Goal: Task Accomplishment & Management: Use online tool/utility

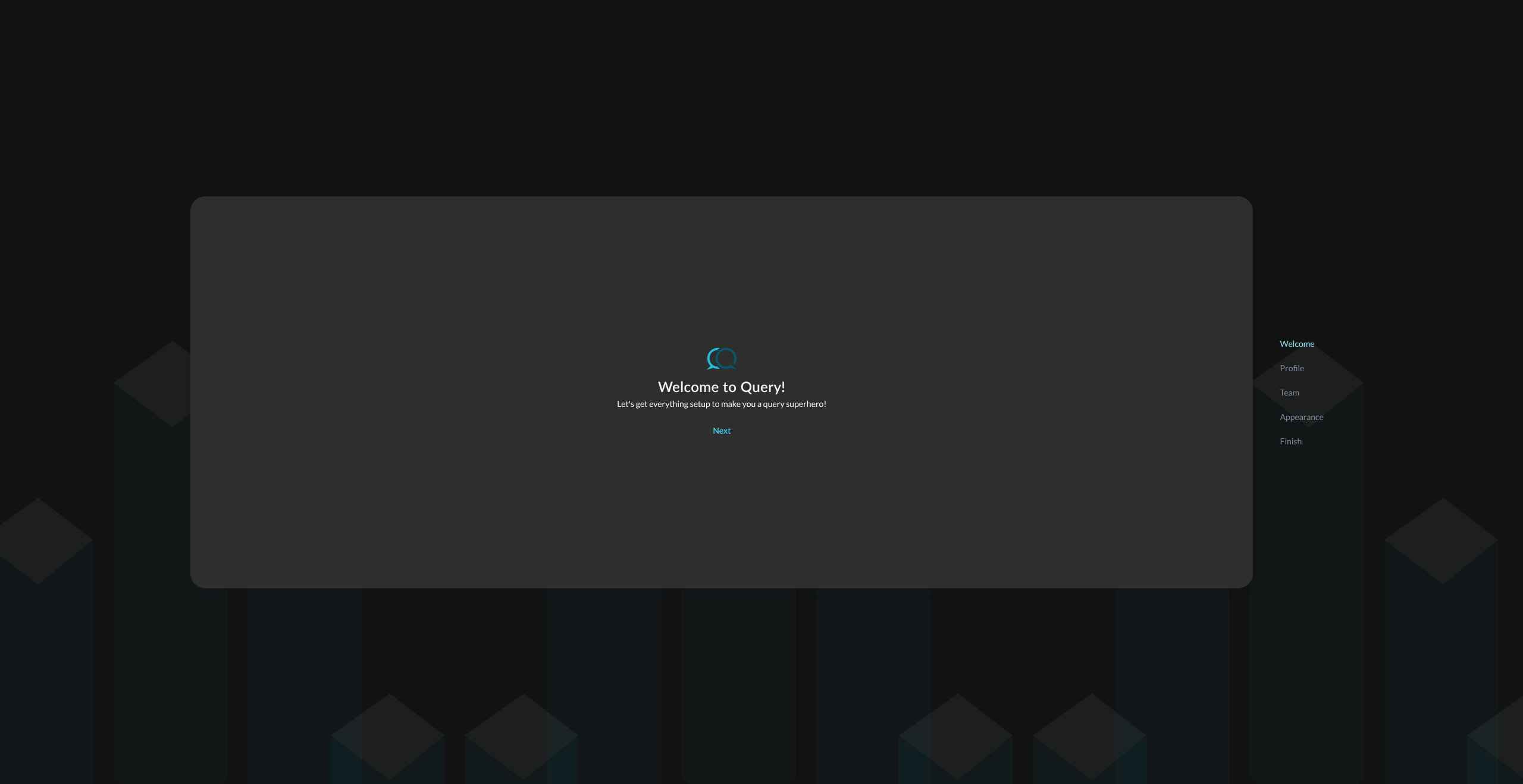
click at [717, 432] on div "Next" at bounding box center [721, 431] width 18 height 15
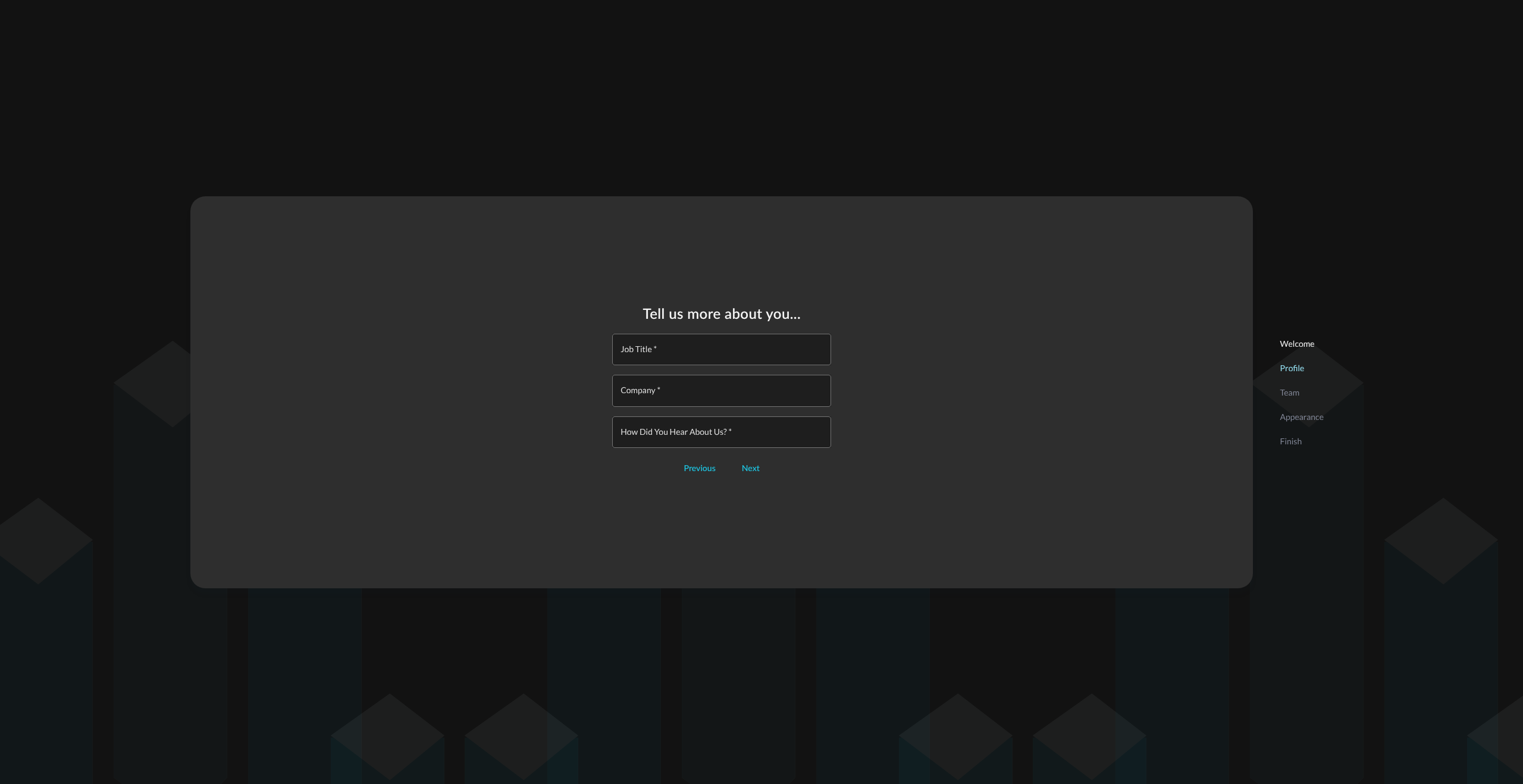
click at [687, 355] on input "Job Title   *" at bounding box center [724, 349] width 212 height 32
type input "CS"
type input "Query"
drag, startPoint x: 737, startPoint y: 502, endPoint x: 748, endPoint y: 491, distance: 15.6
click at [737, 502] on div "Tell us more about you... Job Title   * CS Job Title   * Company   * Query Comp…" at bounding box center [722, 392] width 1063 height 392
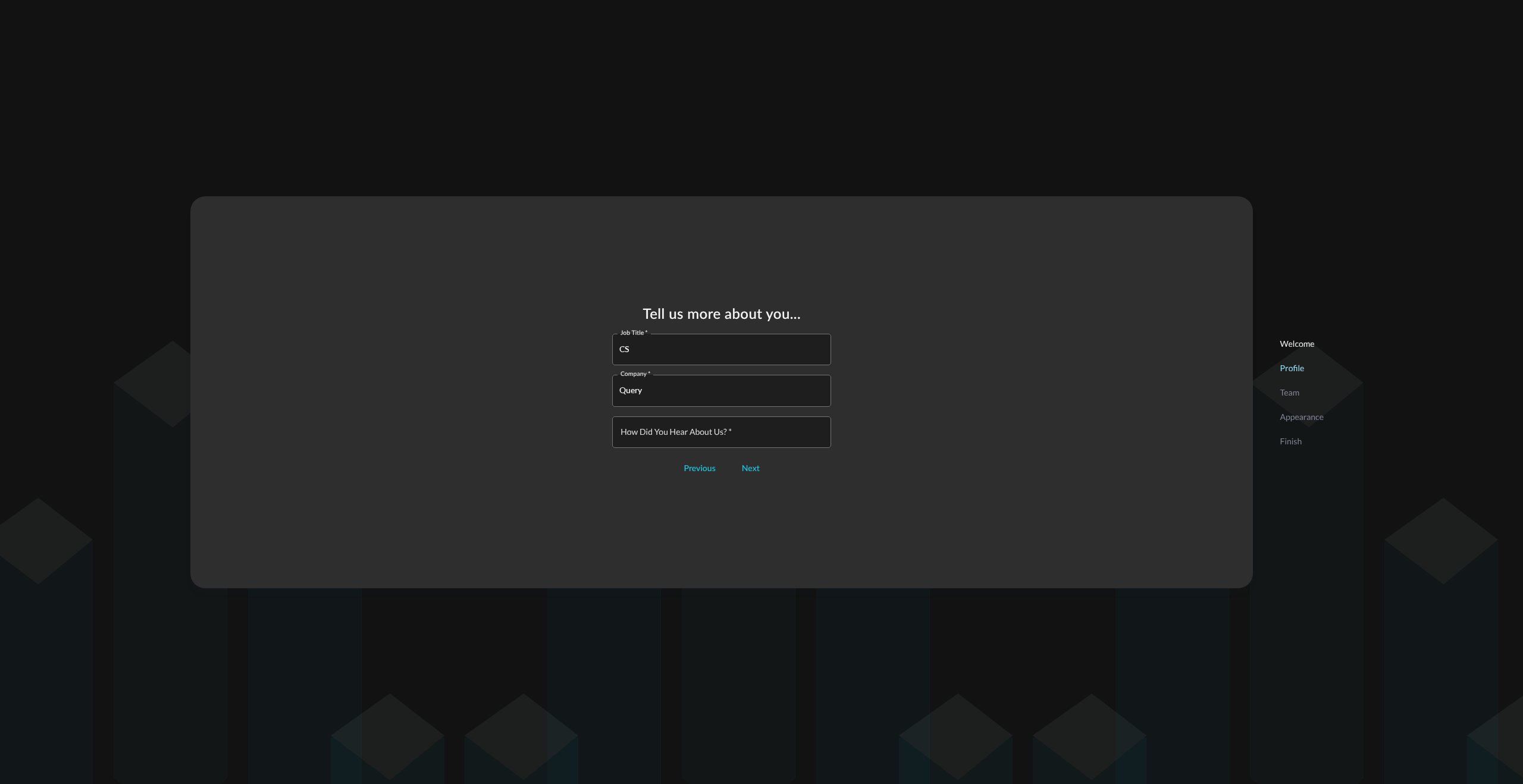
click at [750, 426] on input "How did you hear about us?   *" at bounding box center [724, 432] width 212 height 32
type input "self"
click at [757, 470] on div "Next" at bounding box center [750, 469] width 18 height 15
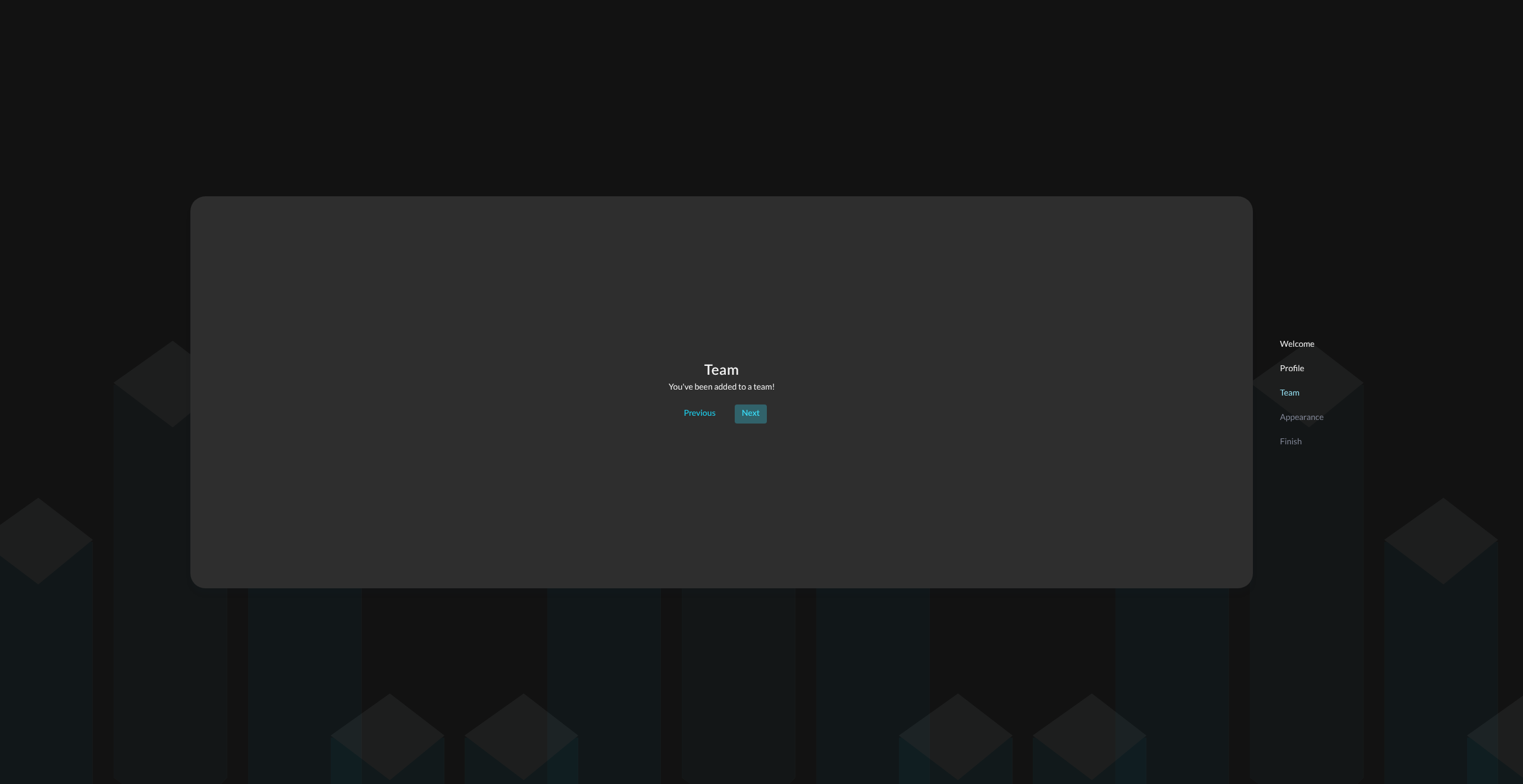
click at [748, 414] on div "Next" at bounding box center [750, 413] width 18 height 15
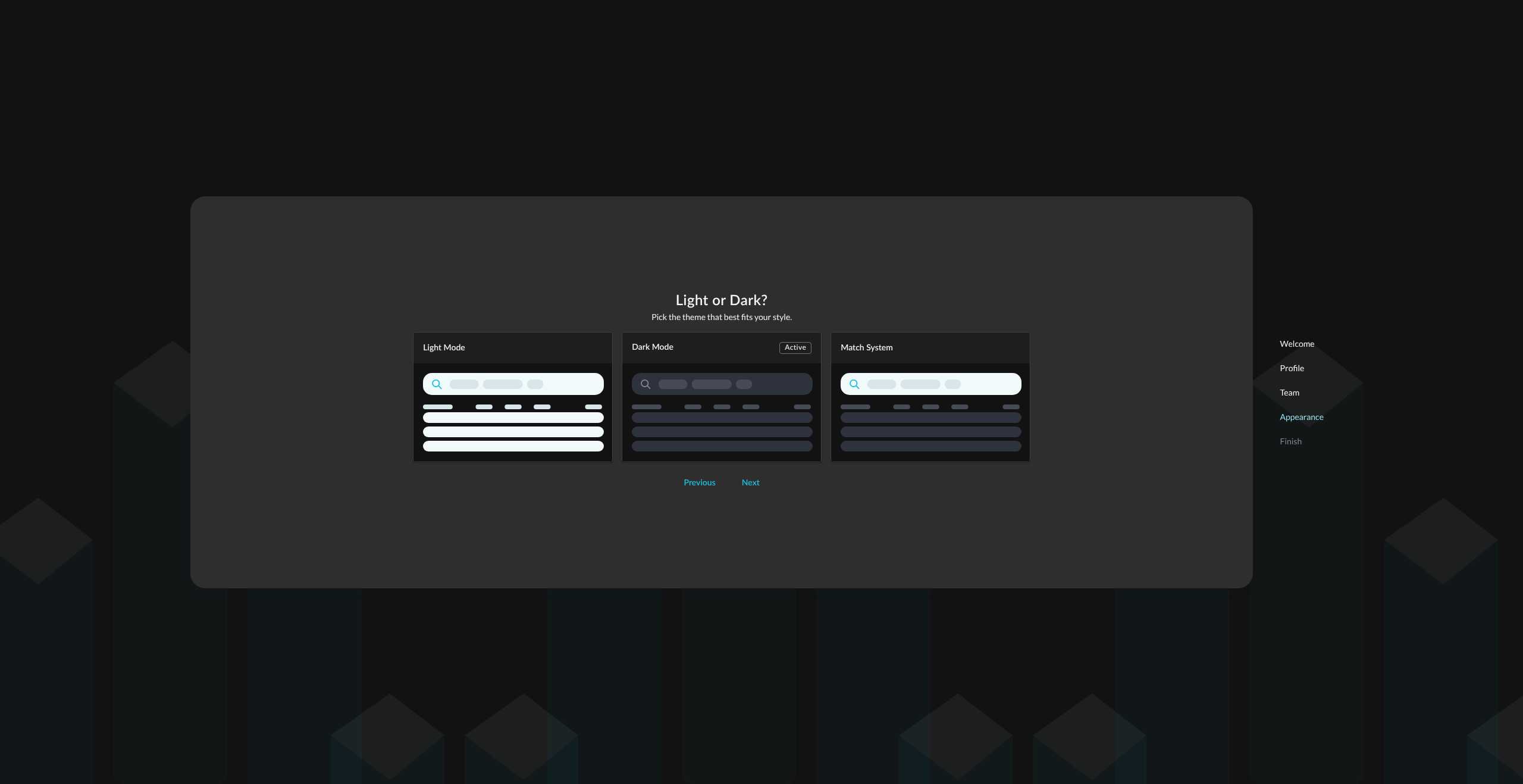
click at [735, 422] on div "Dark Mode Active" at bounding box center [721, 397] width 200 height 130
click at [754, 480] on div "Next" at bounding box center [750, 482] width 18 height 15
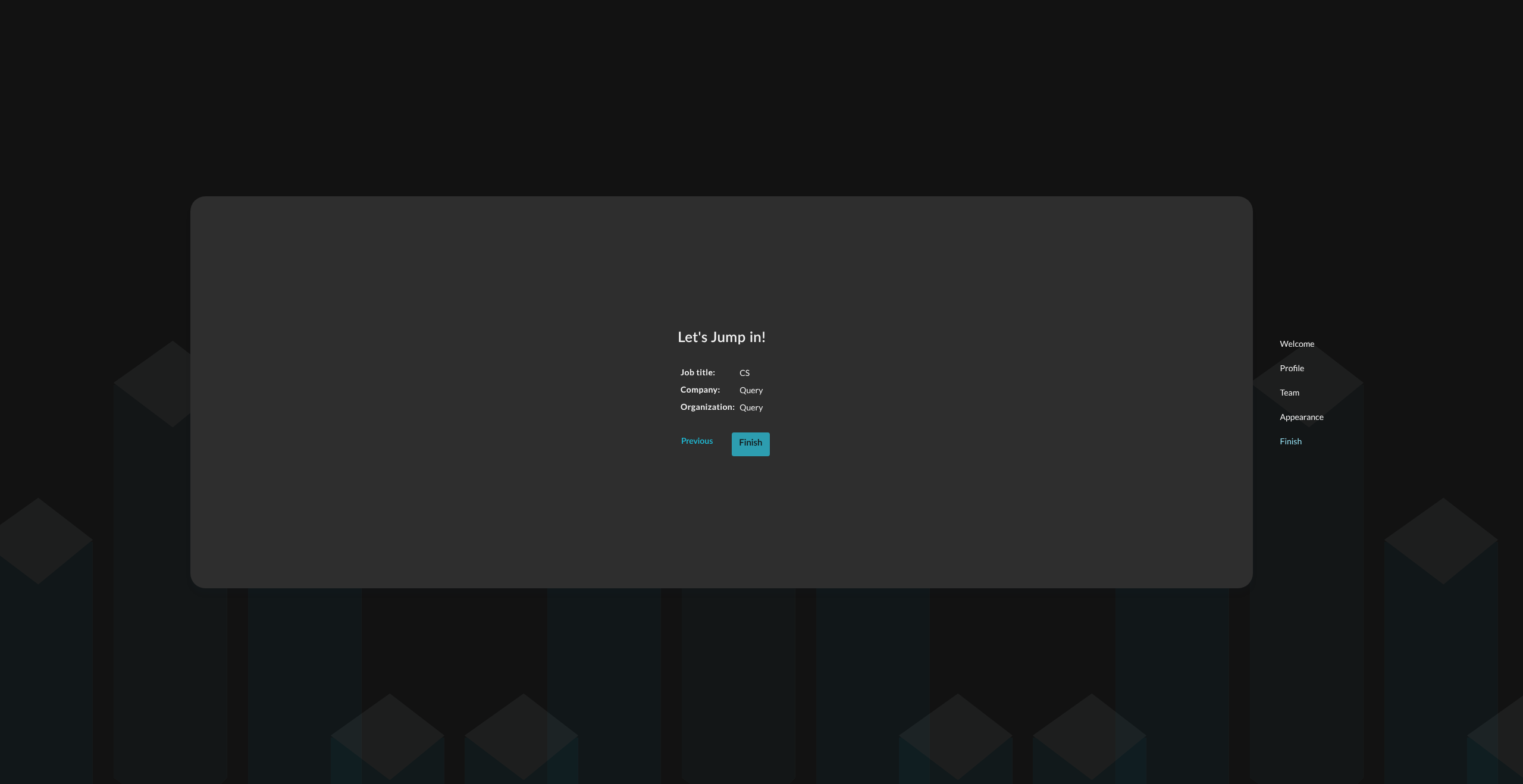
click at [752, 447] on div "Finish" at bounding box center [750, 444] width 23 height 15
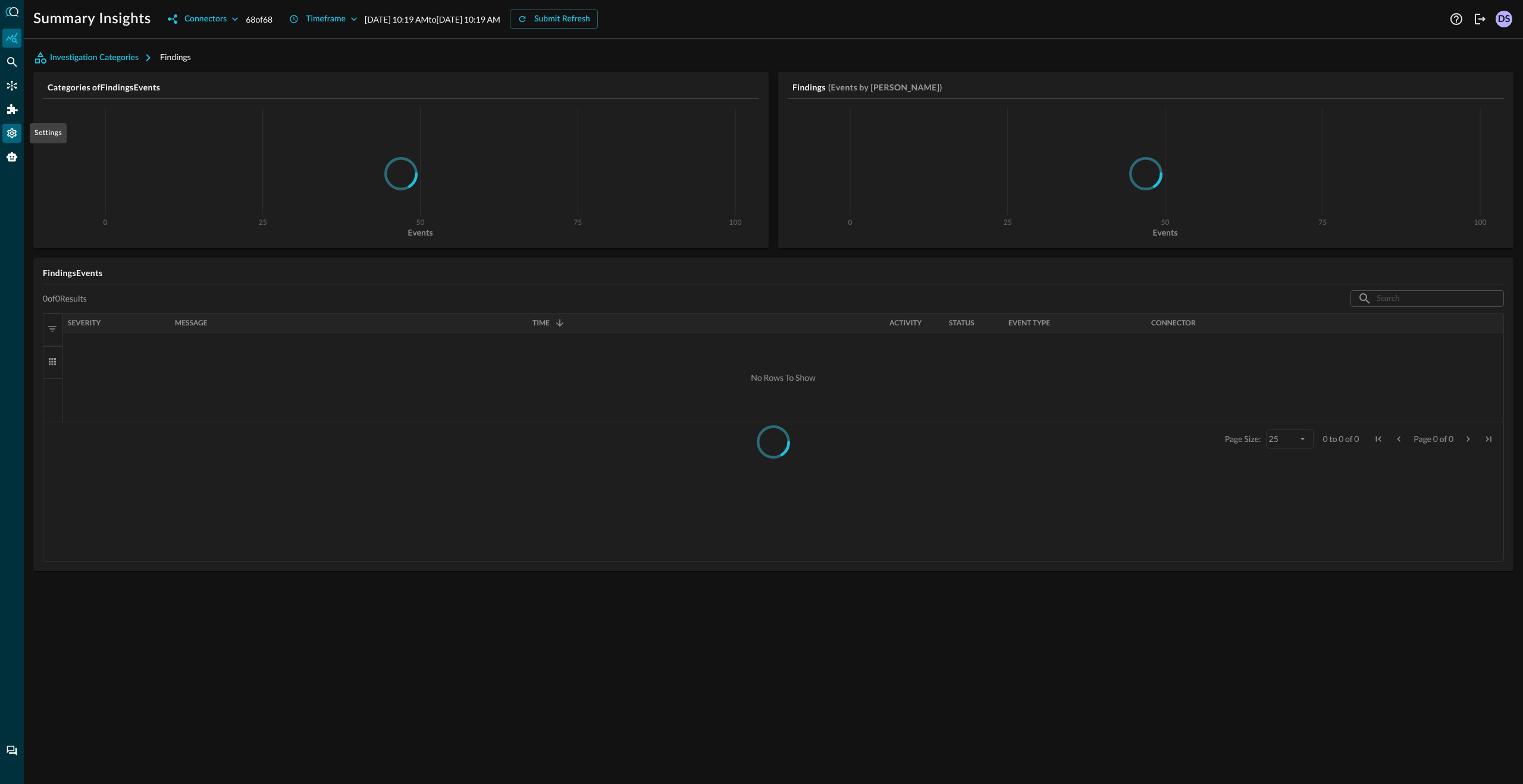
click at [15, 136] on icon "Settings" at bounding box center [12, 134] width 12 height 12
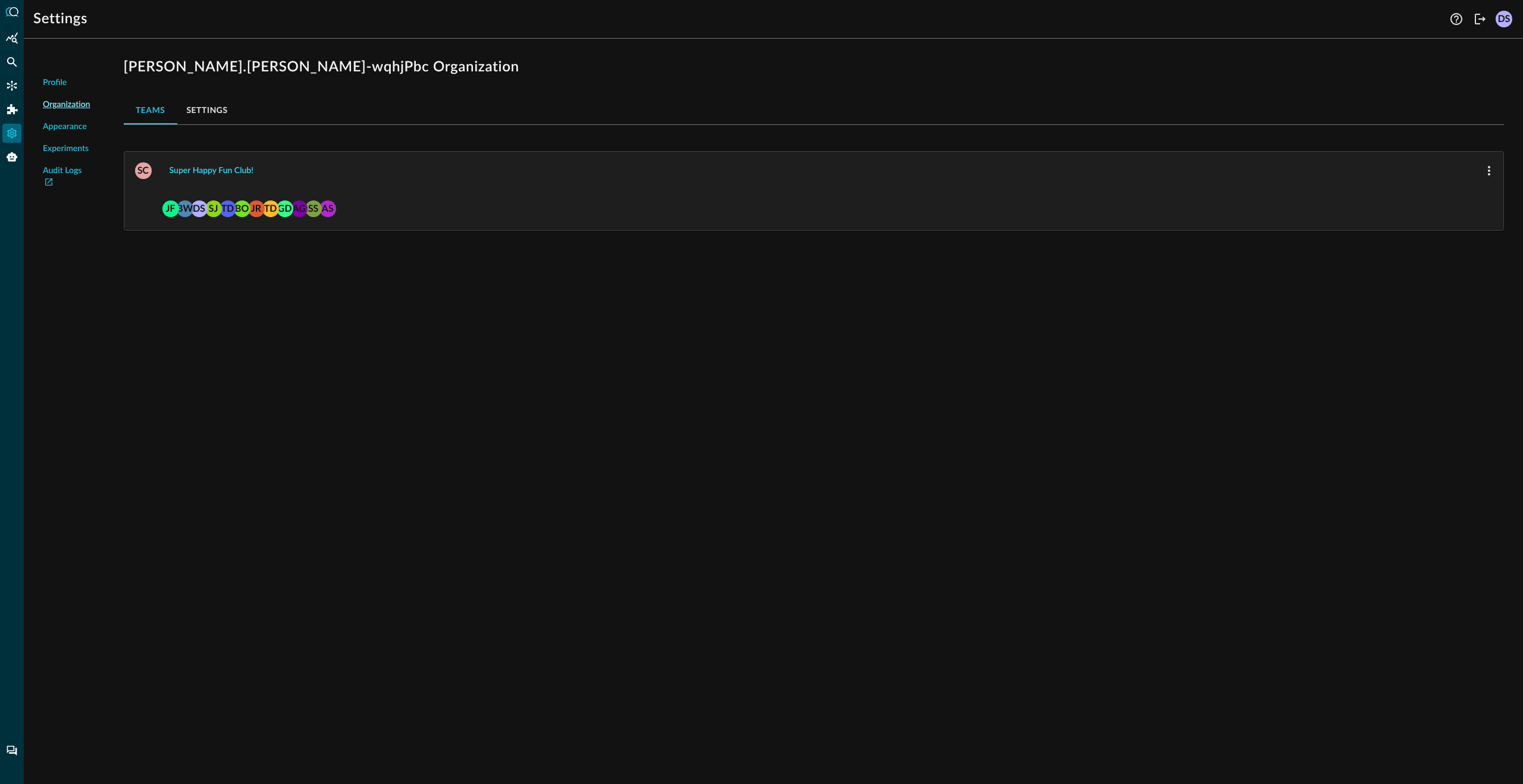
click at [199, 173] on div "Super Happy Fun Club!" at bounding box center [212, 171] width 85 height 15
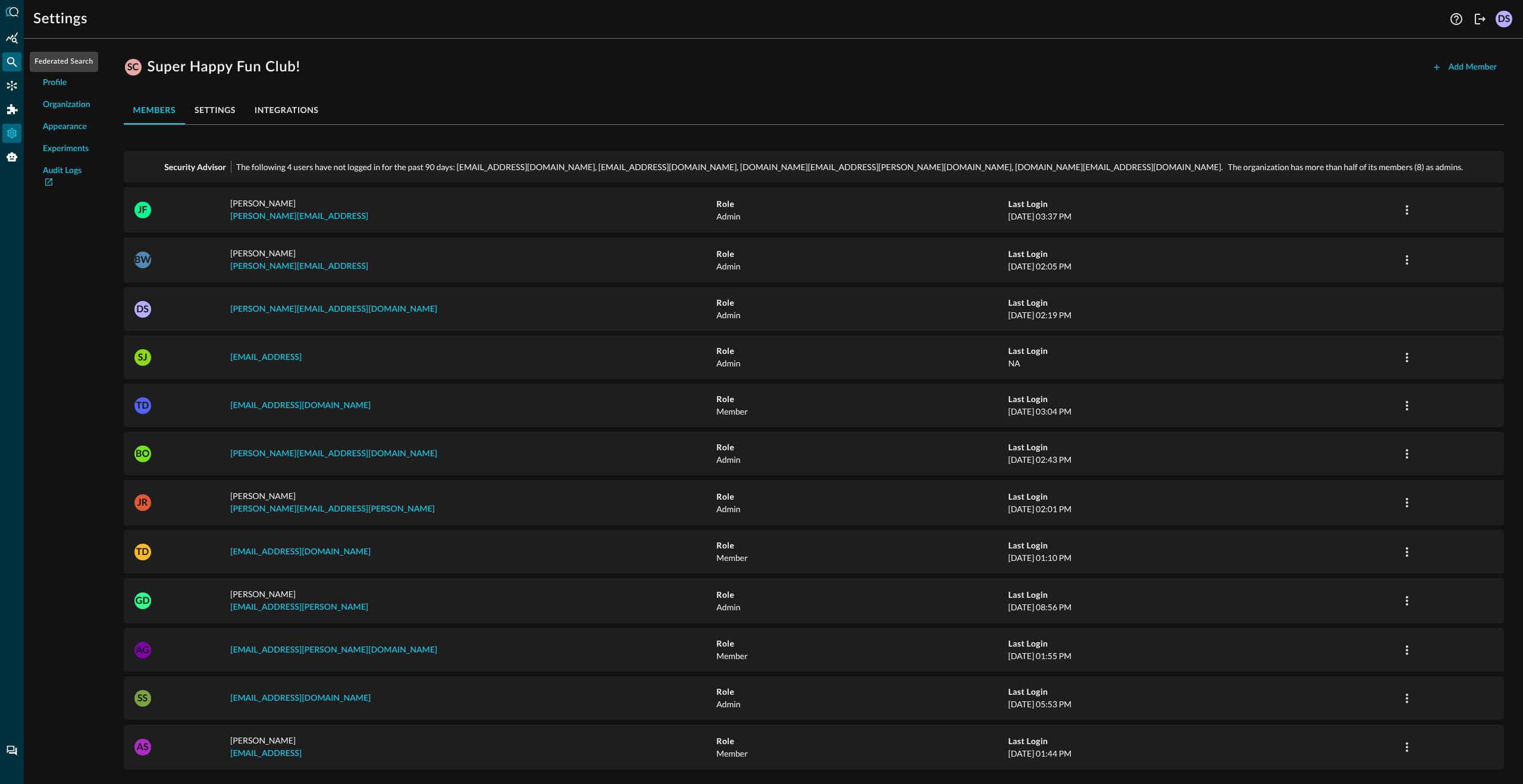
click at [15, 62] on icon "Federated Search" at bounding box center [12, 62] width 12 height 12
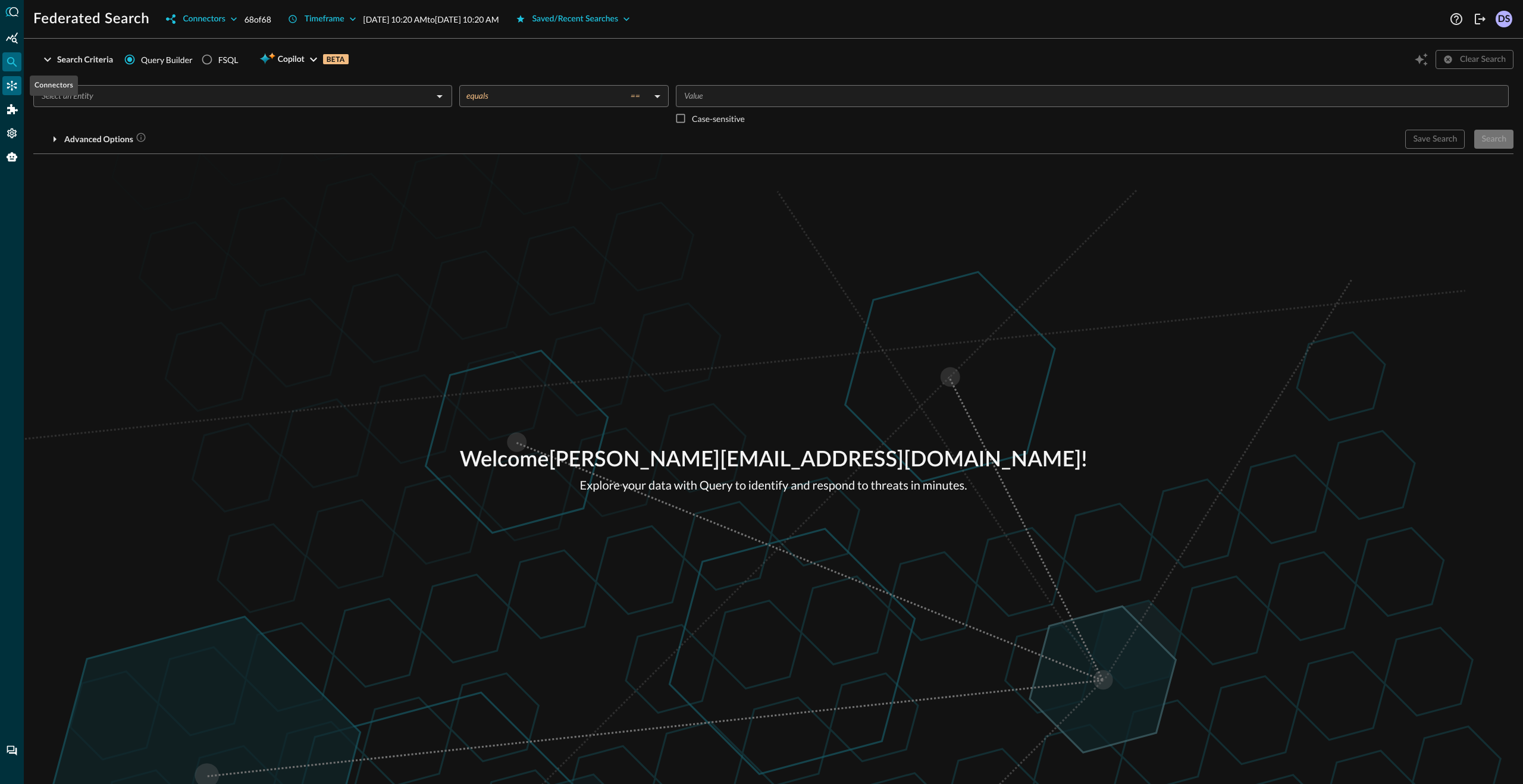
click at [15, 86] on icon "Connectors" at bounding box center [12, 86] width 12 height 12
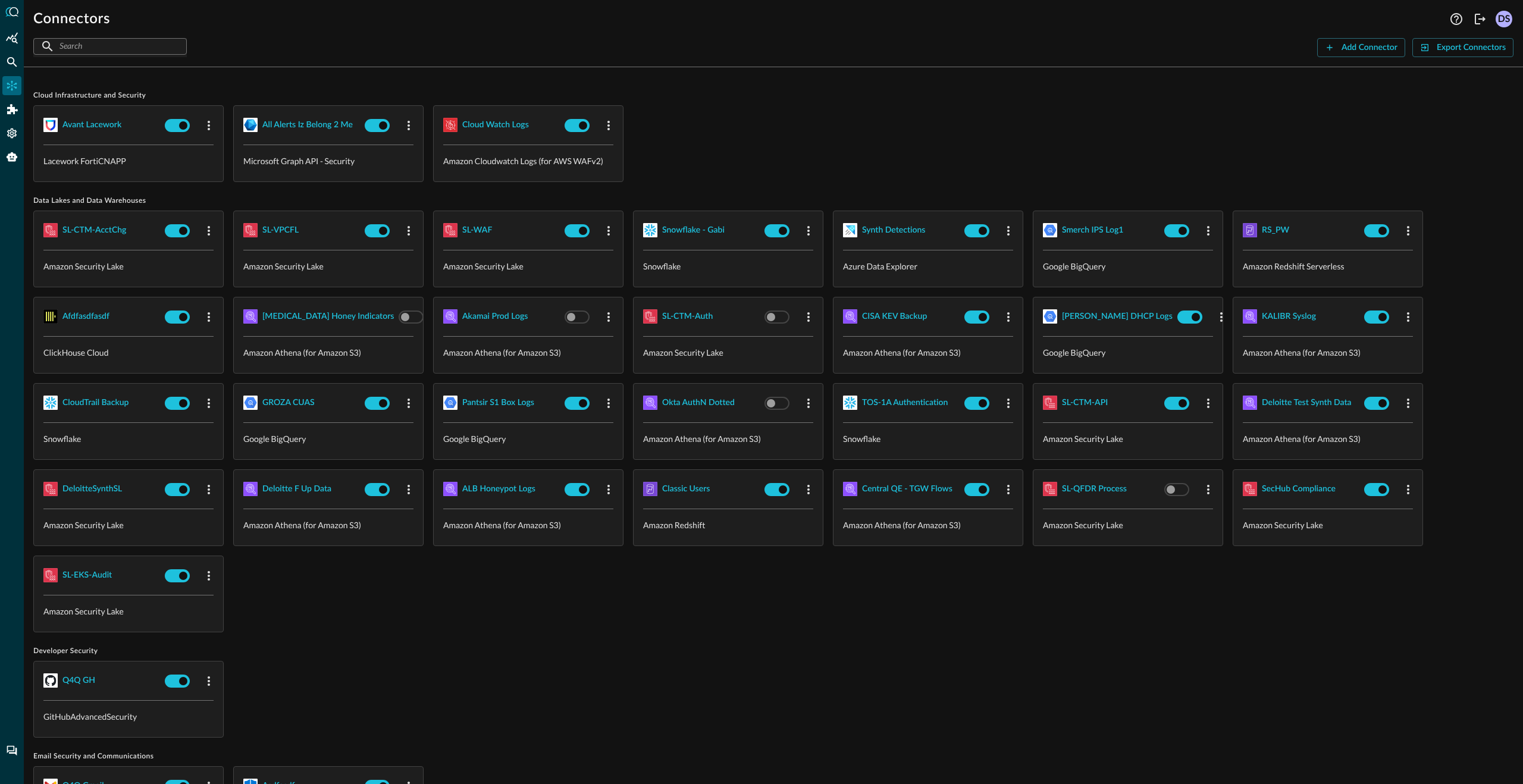
click at [109, 42] on input "text" at bounding box center [109, 46] width 100 height 22
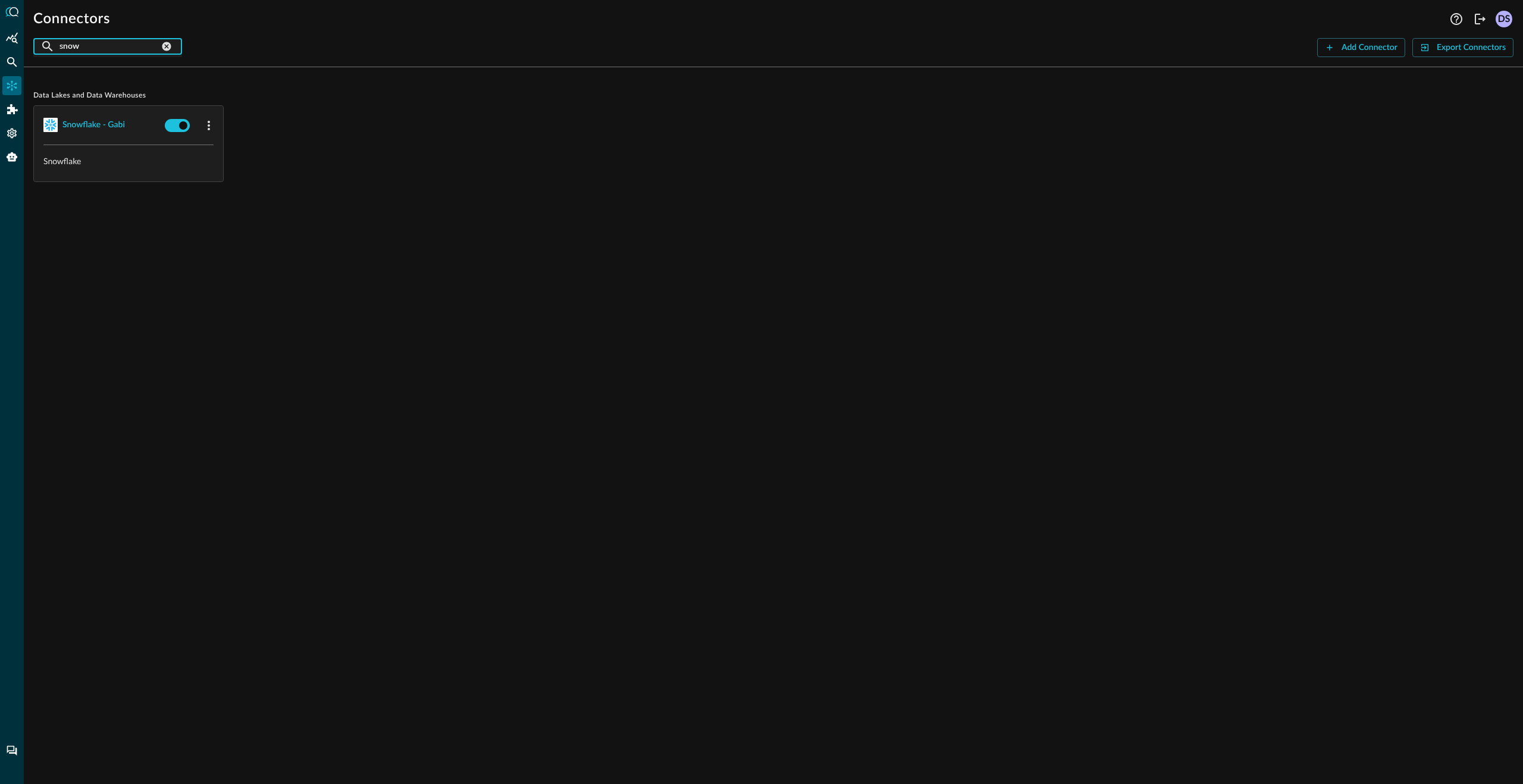
type input "snow"
drag, startPoint x: 133, startPoint y: 127, endPoint x: 63, endPoint y: 122, distance: 70.2
click at [63, 122] on span "Snowflake - Gabi" at bounding box center [102, 125] width 117 height 20
click at [208, 127] on icon "button" at bounding box center [208, 125] width 15 height 15
click at [399, 162] on div at bounding box center [761, 392] width 1523 height 784
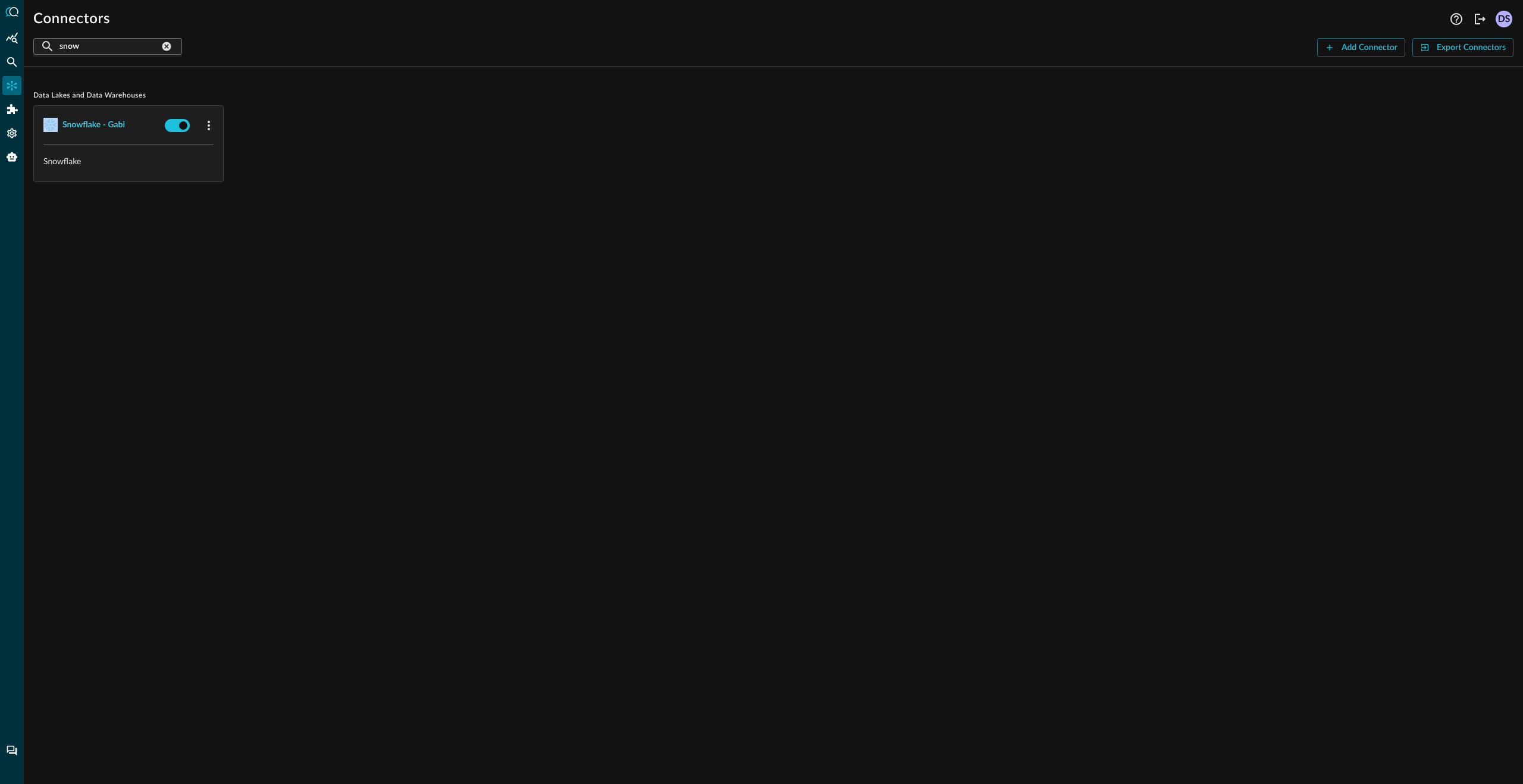
drag, startPoint x: 140, startPoint y: 122, endPoint x: 67, endPoint y: 131, distance: 73.6
click at [64, 129] on span "Snowflake - Gabi" at bounding box center [102, 125] width 117 height 20
click at [116, 122] on div "Snowflake - Gabi" at bounding box center [93, 124] width 63 height 15
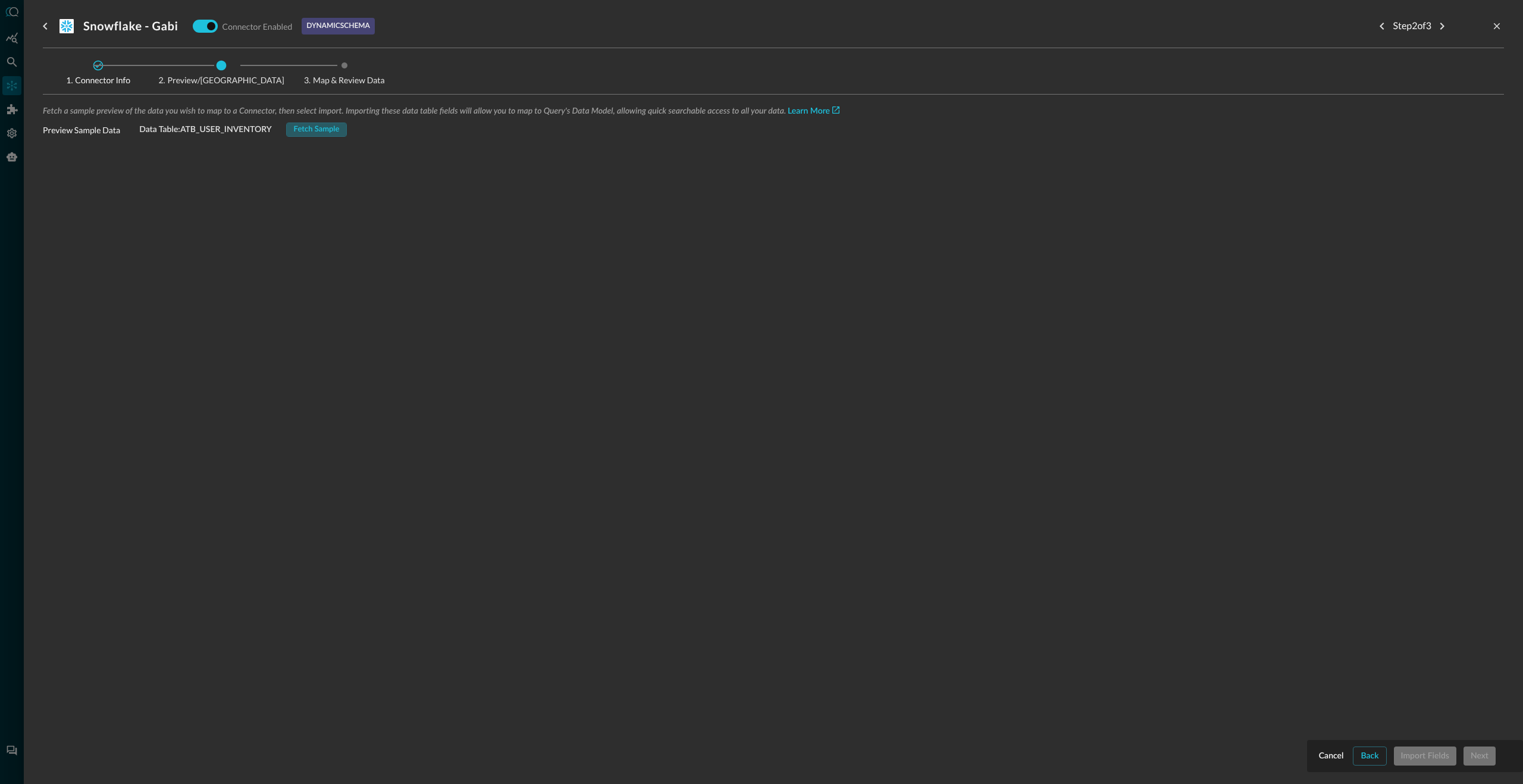
click at [321, 128] on div "Fetch Sample" at bounding box center [316, 130] width 45 height 14
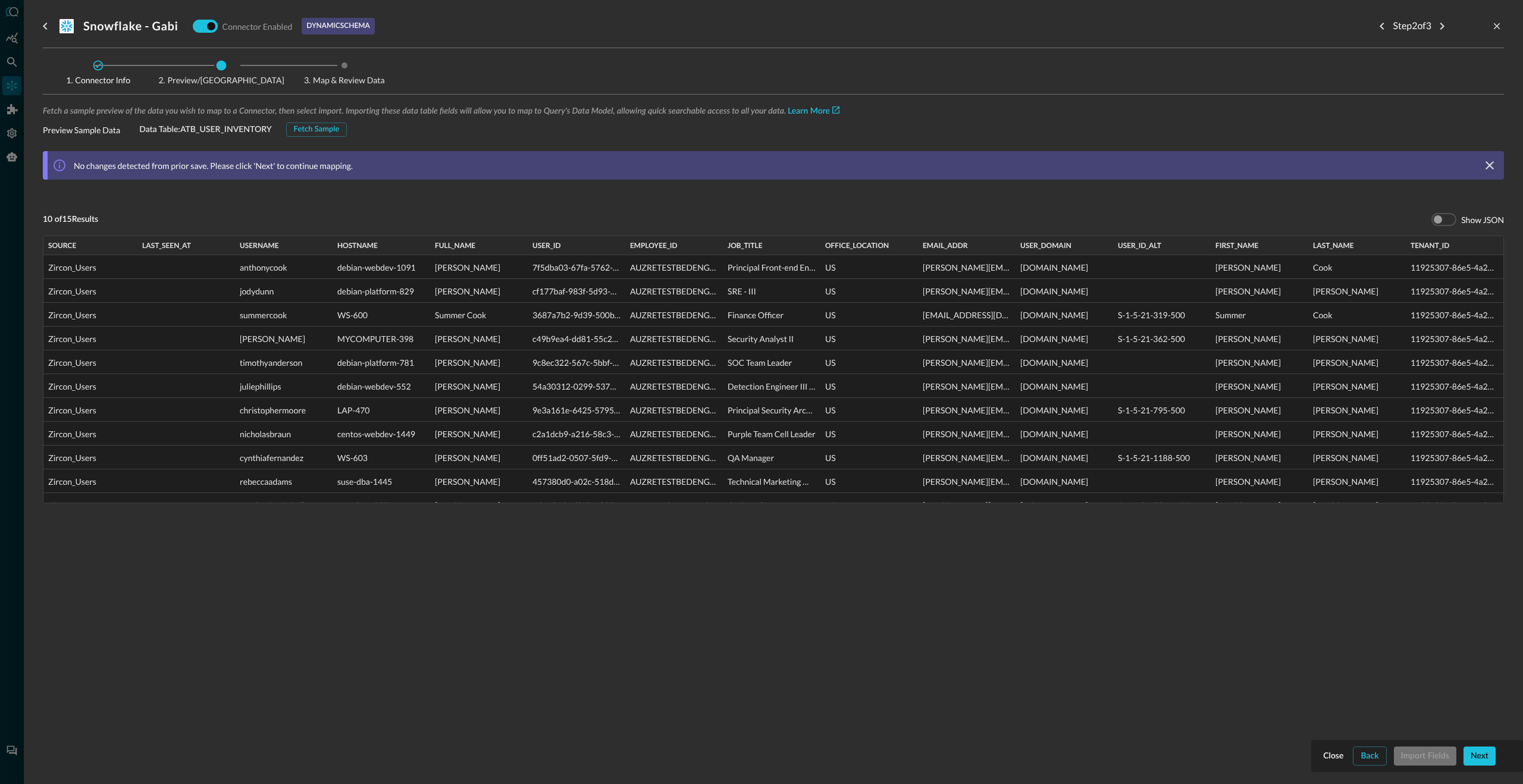
click at [104, 67] on icon at bounding box center [99, 66] width 10 height 10
click at [1377, 762] on div "Back" at bounding box center [1369, 756] width 18 height 15
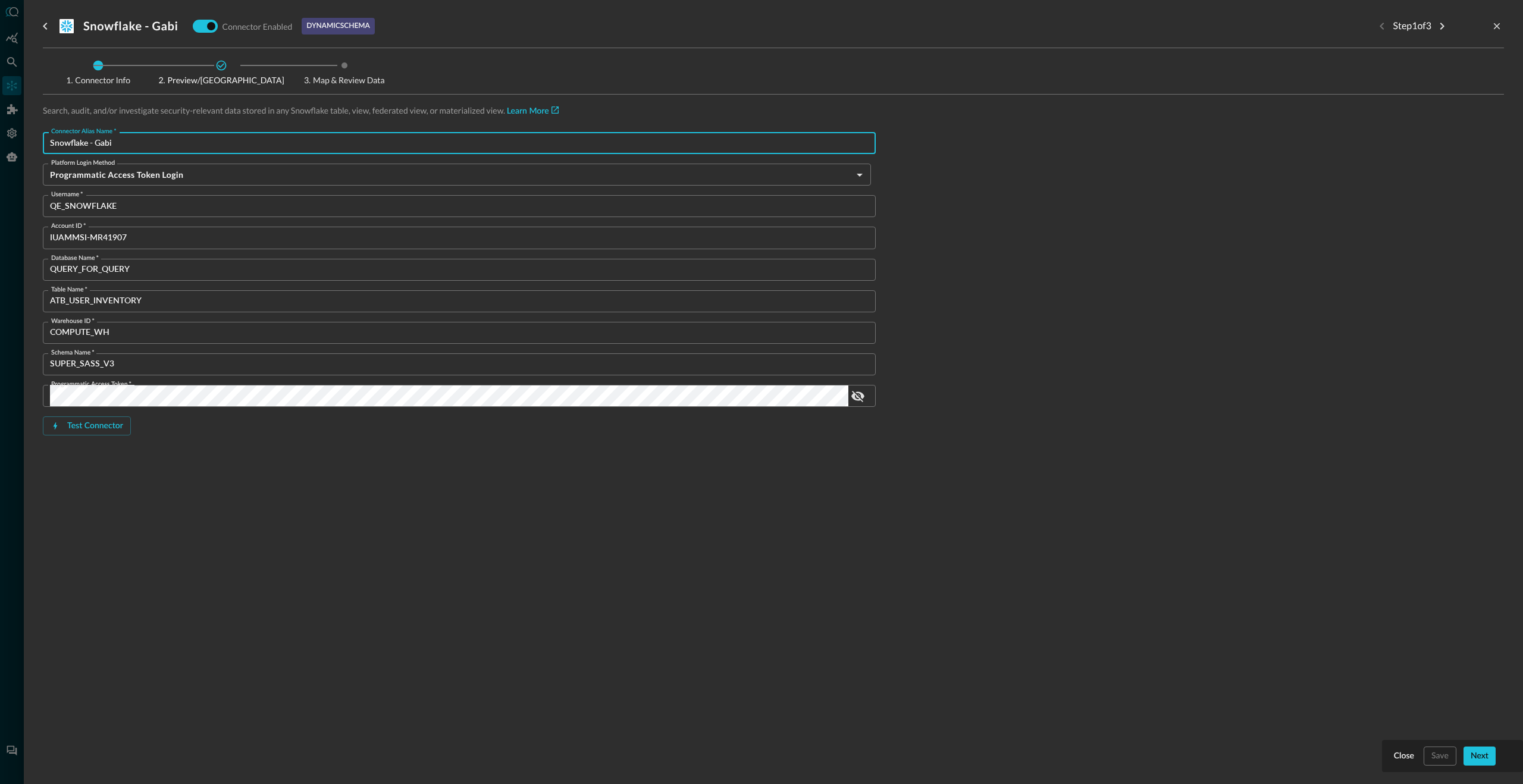
drag, startPoint x: 117, startPoint y: 143, endPoint x: 15, endPoint y: 140, distance: 102.0
click at [15, 140] on div "Snowflake - Gabi Connector Enabled dynamic schema Step 1 of 3 Connector Info Pr…" at bounding box center [761, 392] width 1523 height 784
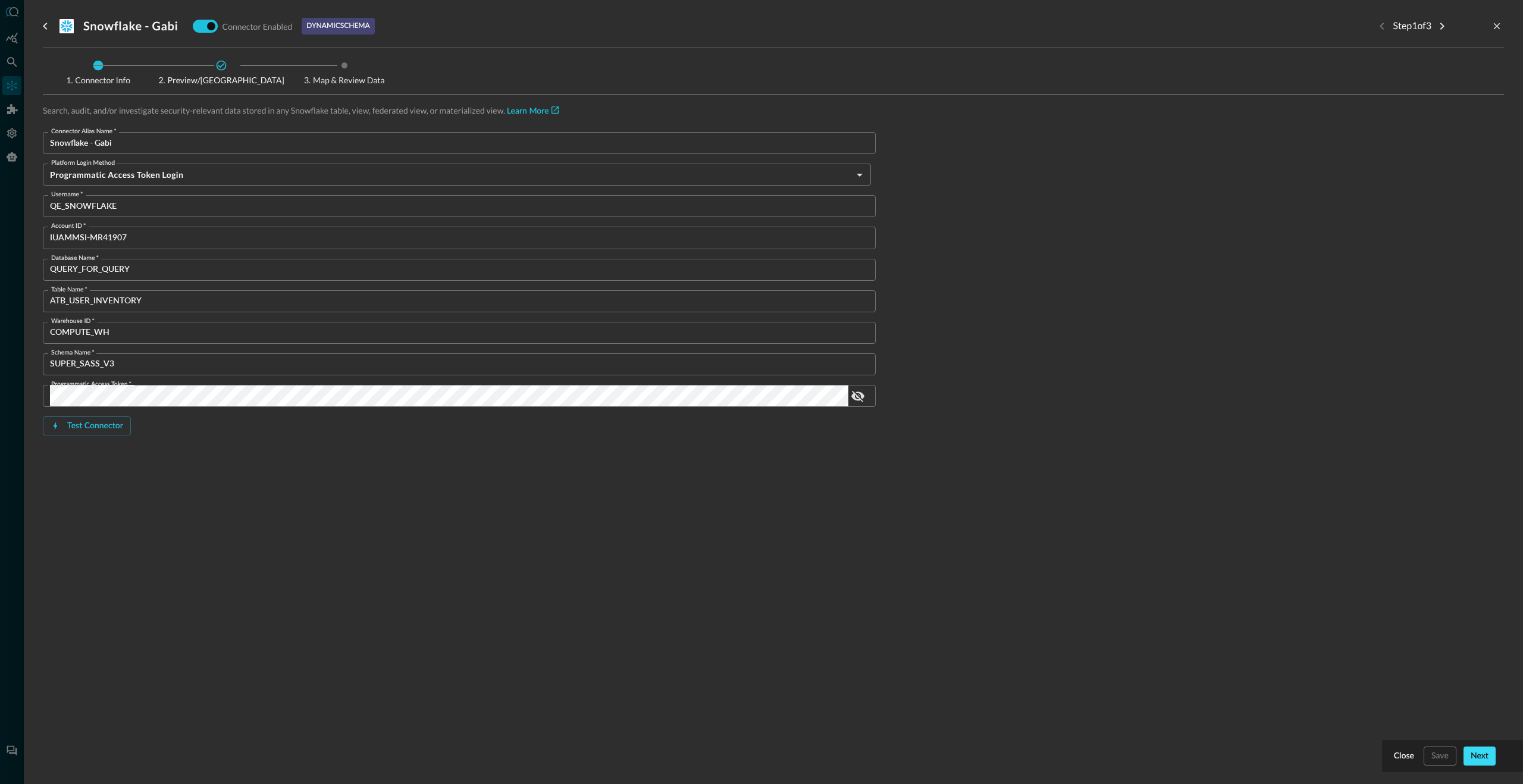
click at [1483, 761] on div "Next" at bounding box center [1479, 756] width 18 height 15
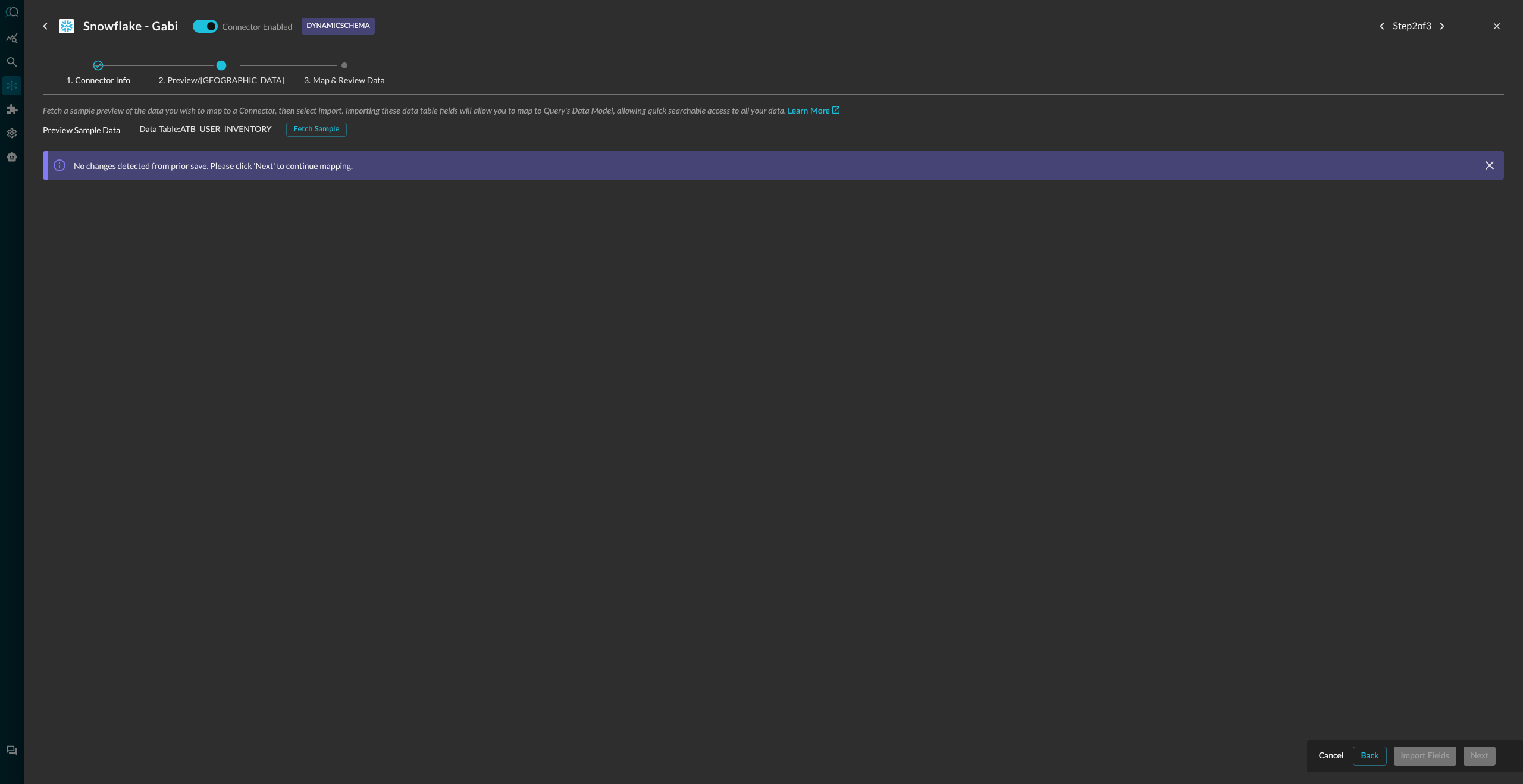
click at [320, 128] on div "Fetch Sample" at bounding box center [316, 130] width 45 height 14
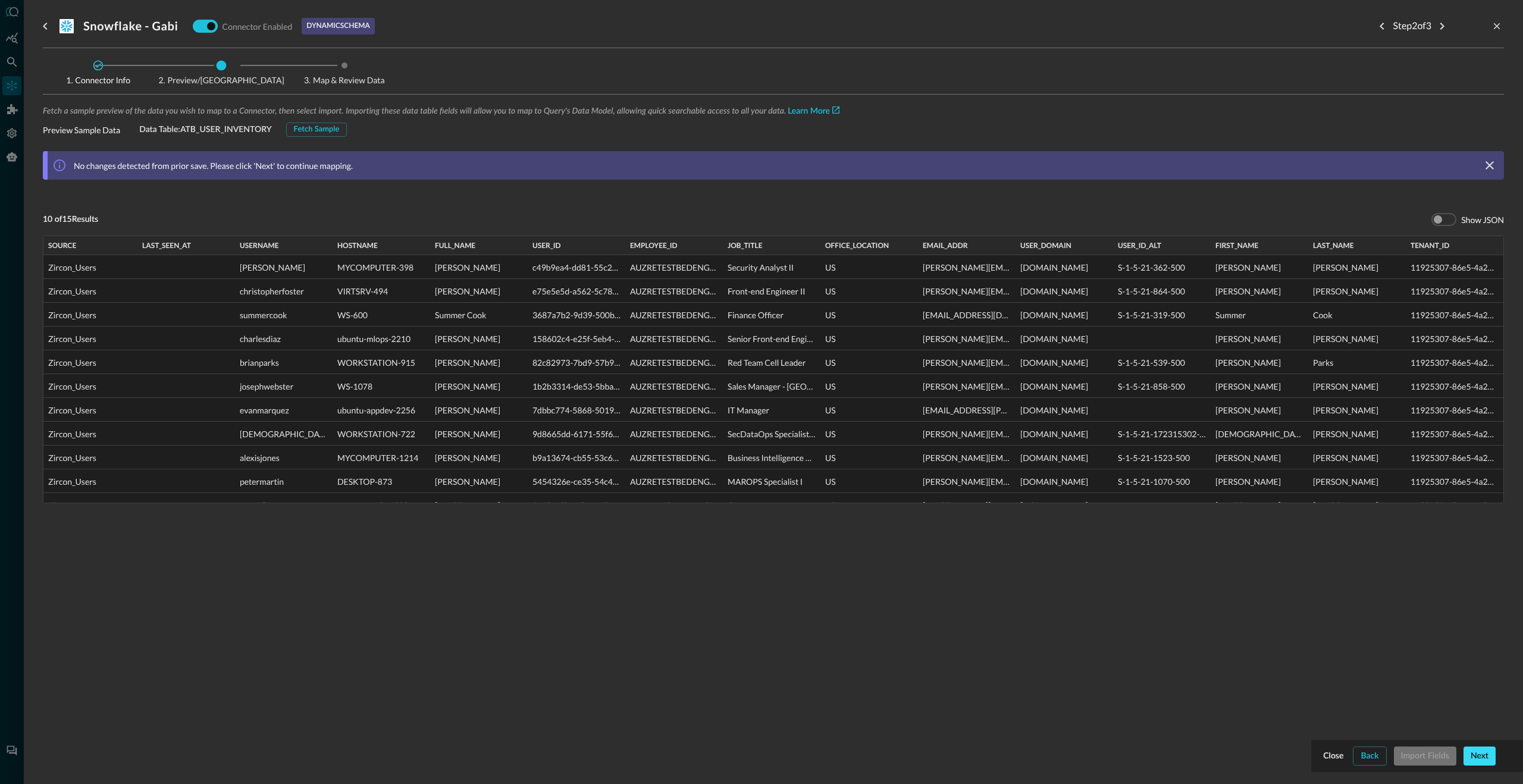
click at [1480, 757] on div "Next" at bounding box center [1479, 756] width 18 height 15
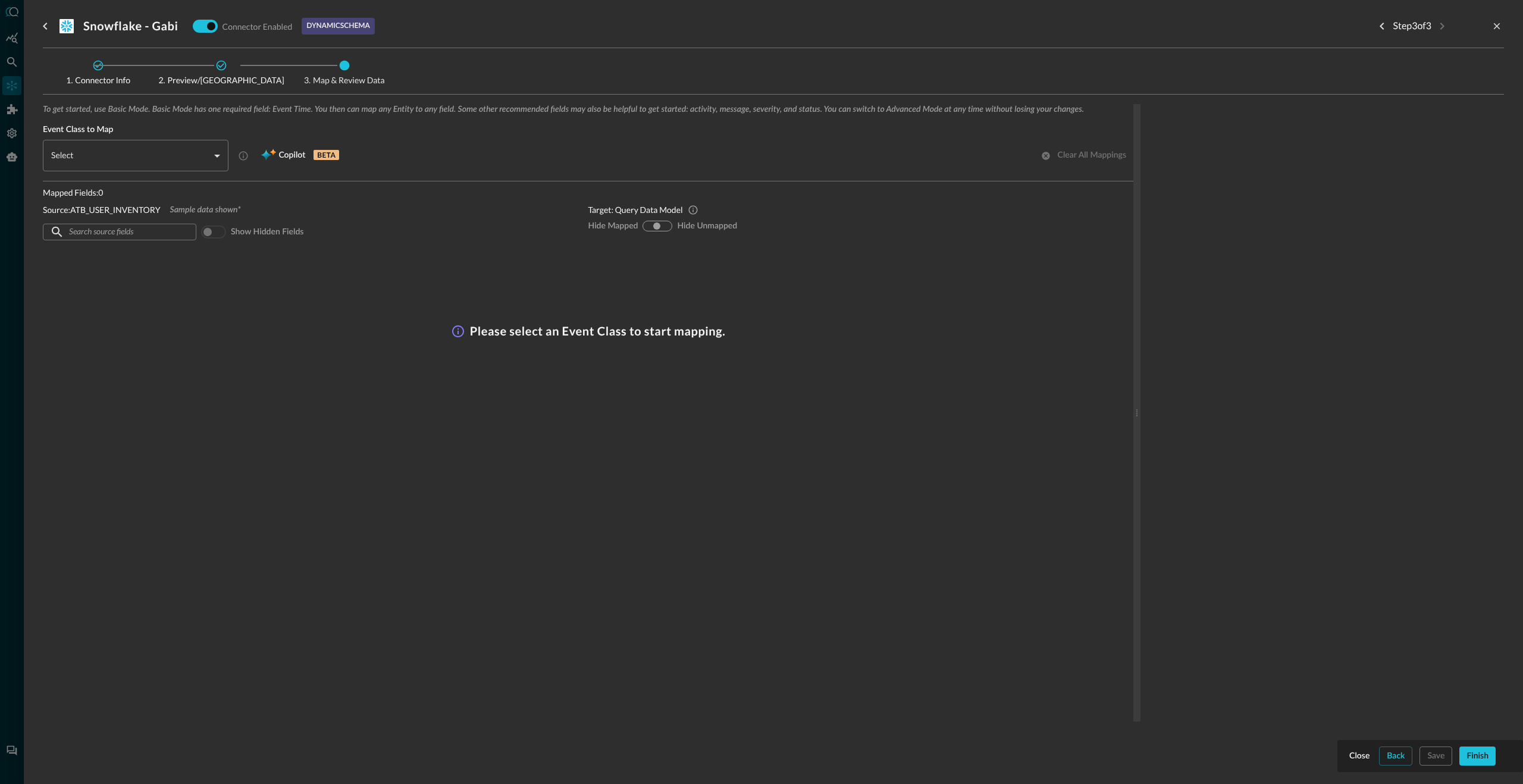
click at [13, 89] on div at bounding box center [761, 392] width 1523 height 784
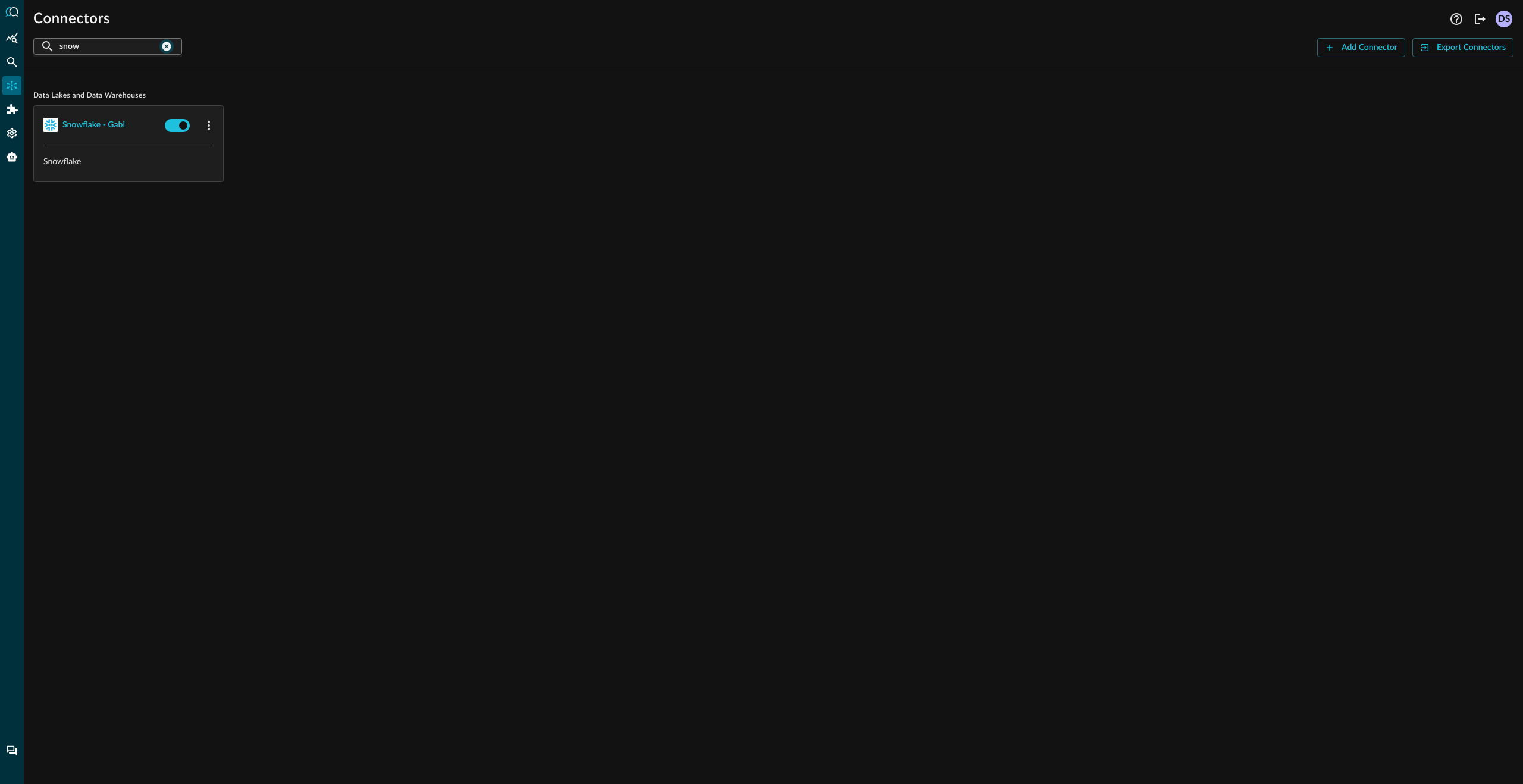
click at [165, 47] on icon "clear connection search" at bounding box center [166, 46] width 10 height 10
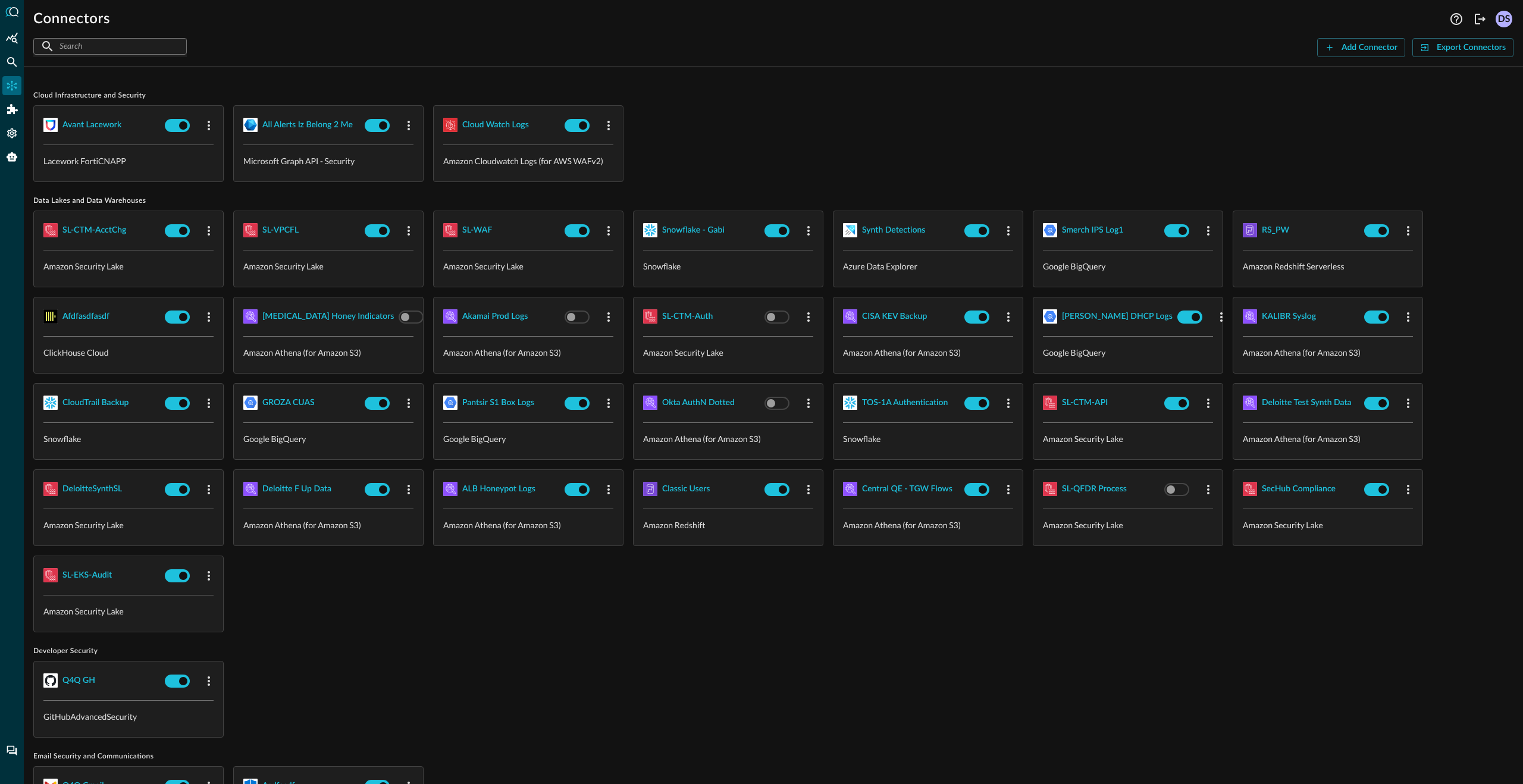
click at [139, 45] on input "text" at bounding box center [109, 46] width 100 height 22
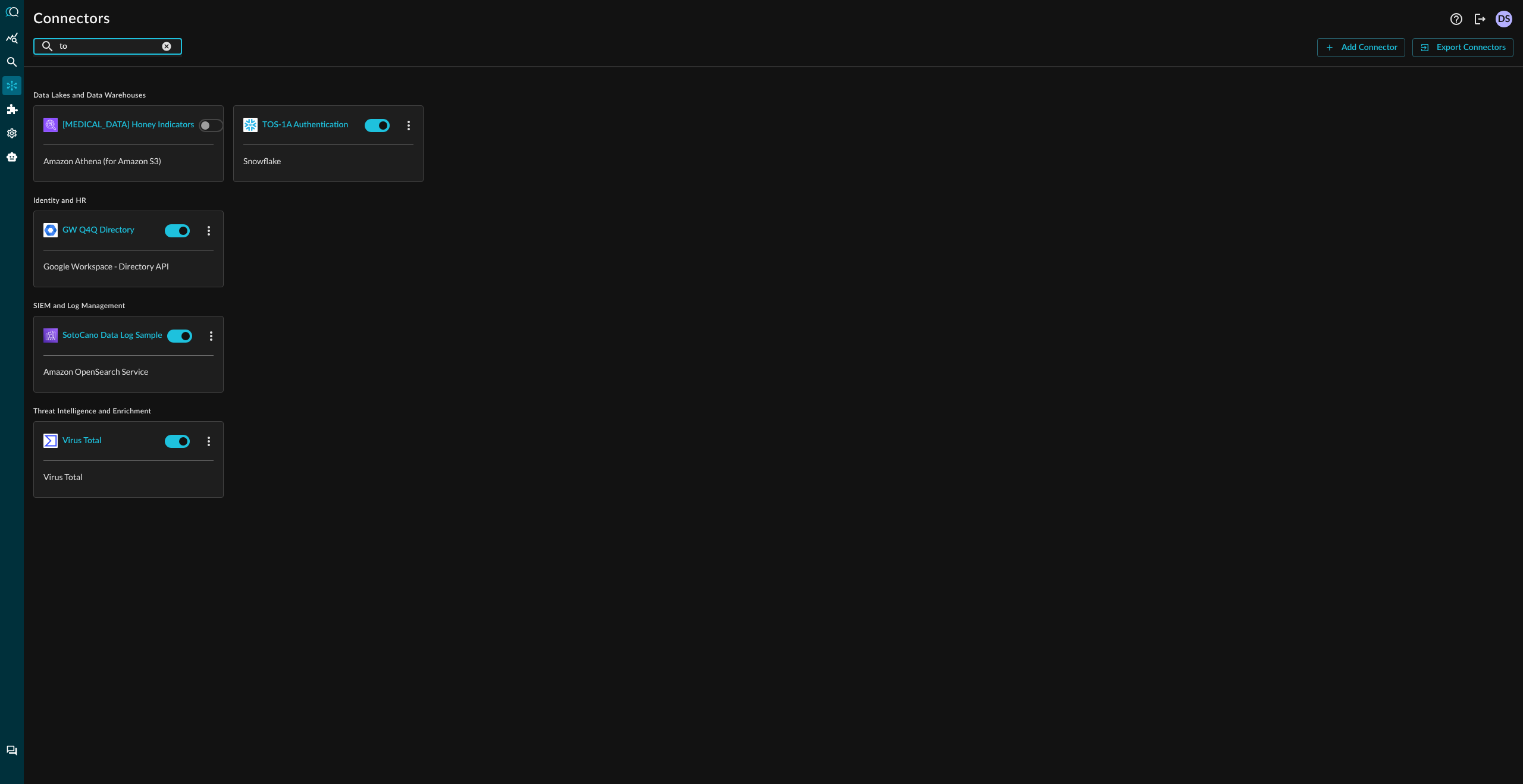
type input "t"
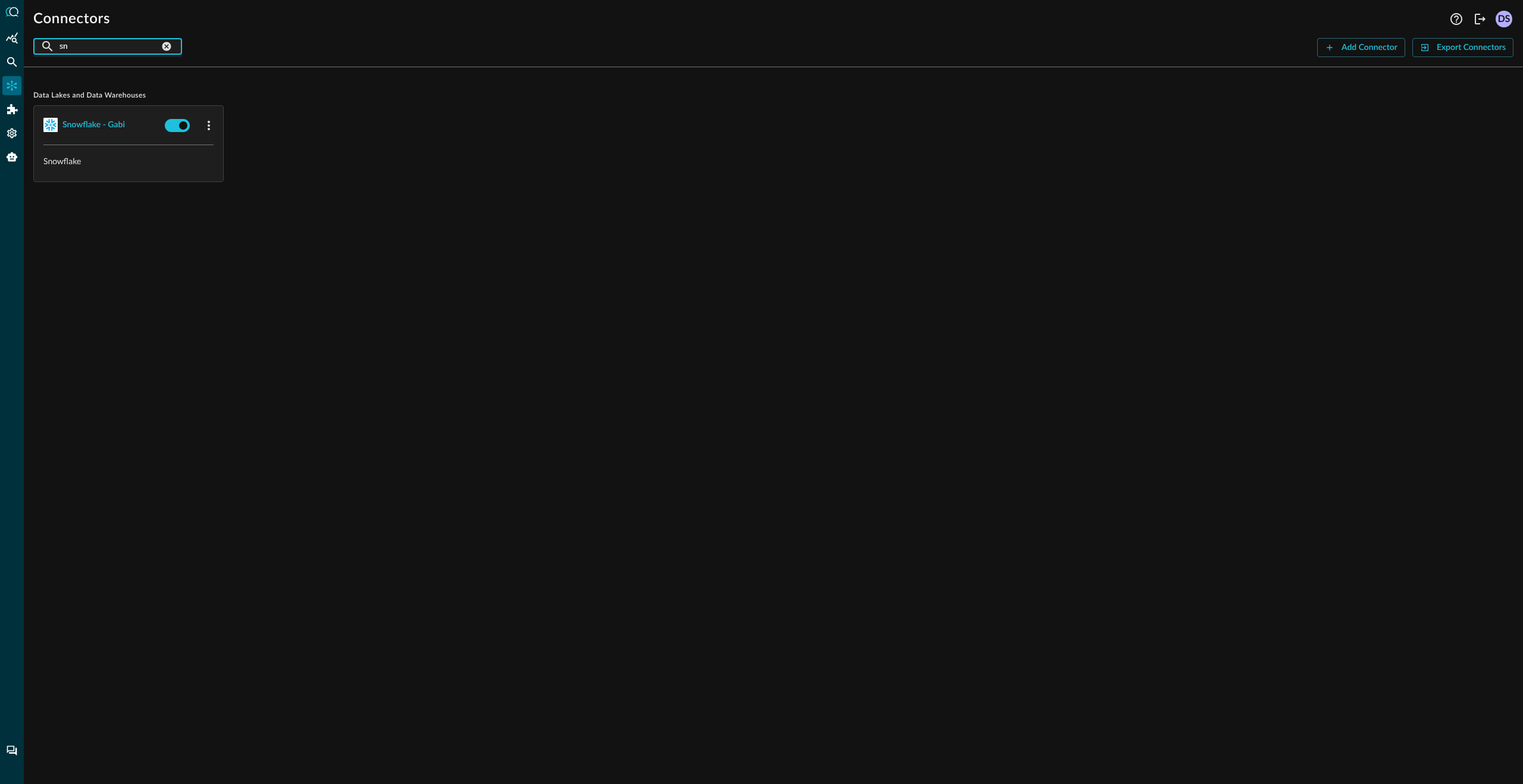
type input "s"
